Goal: Transaction & Acquisition: Purchase product/service

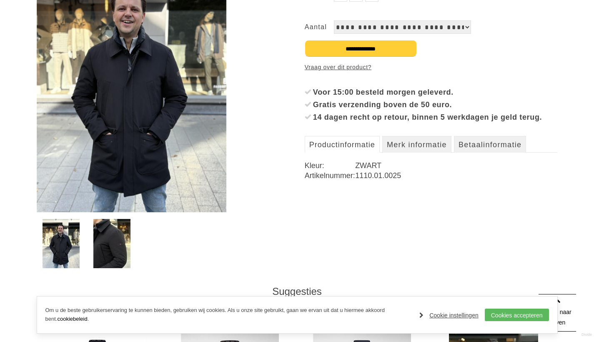
scroll to position [186, 0]
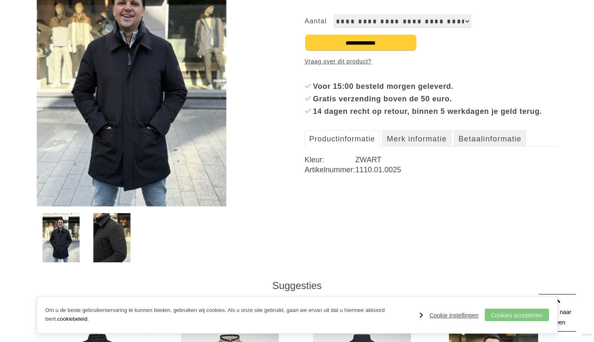
click at [512, 314] on link "Cookies accepteren" at bounding box center [517, 314] width 64 height 13
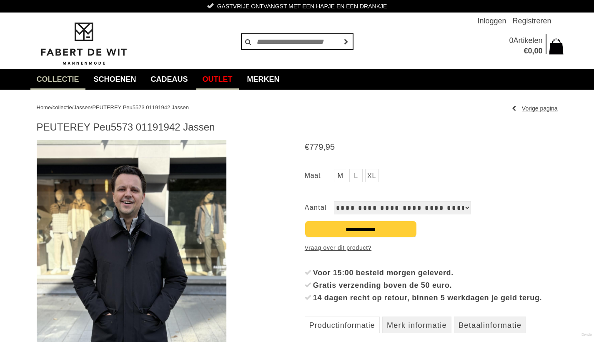
click at [225, 78] on link "Outlet" at bounding box center [217, 79] width 43 height 21
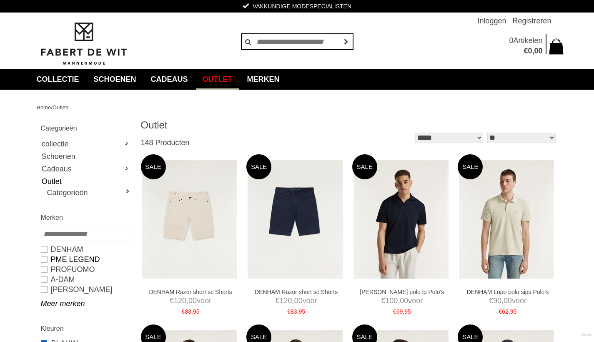
click at [42, 257] on link "PME LEGEND" at bounding box center [86, 259] width 90 height 10
type input "**"
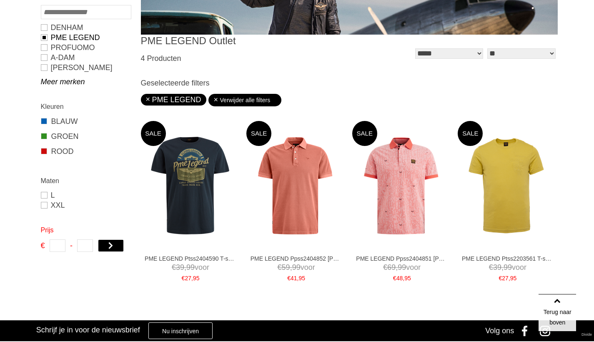
scroll to position [212, 0]
